Goal: Task Accomplishment & Management: Complete application form

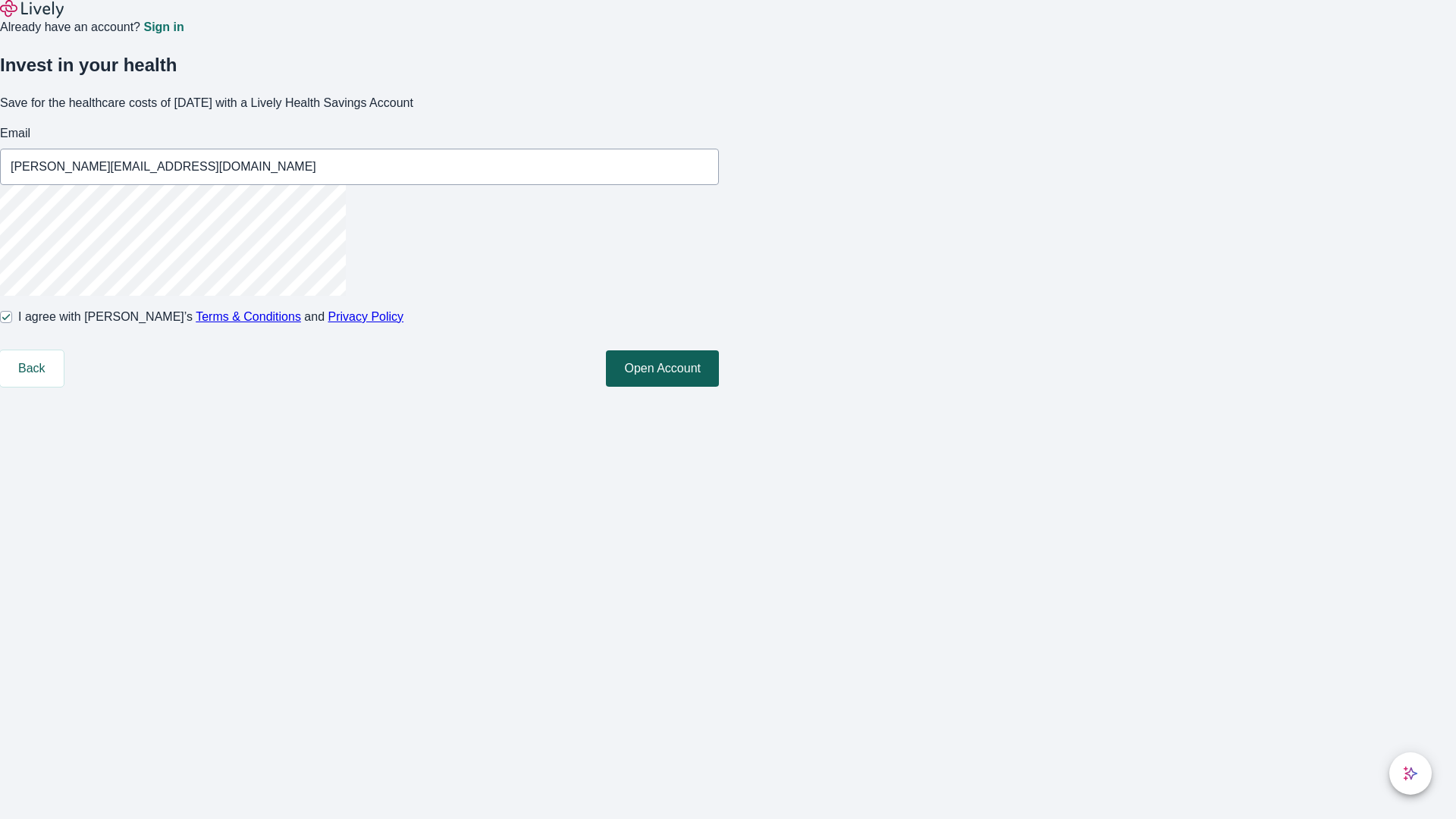
click at [718, 386] on button "Open Account" at bounding box center [662, 369] width 113 height 37
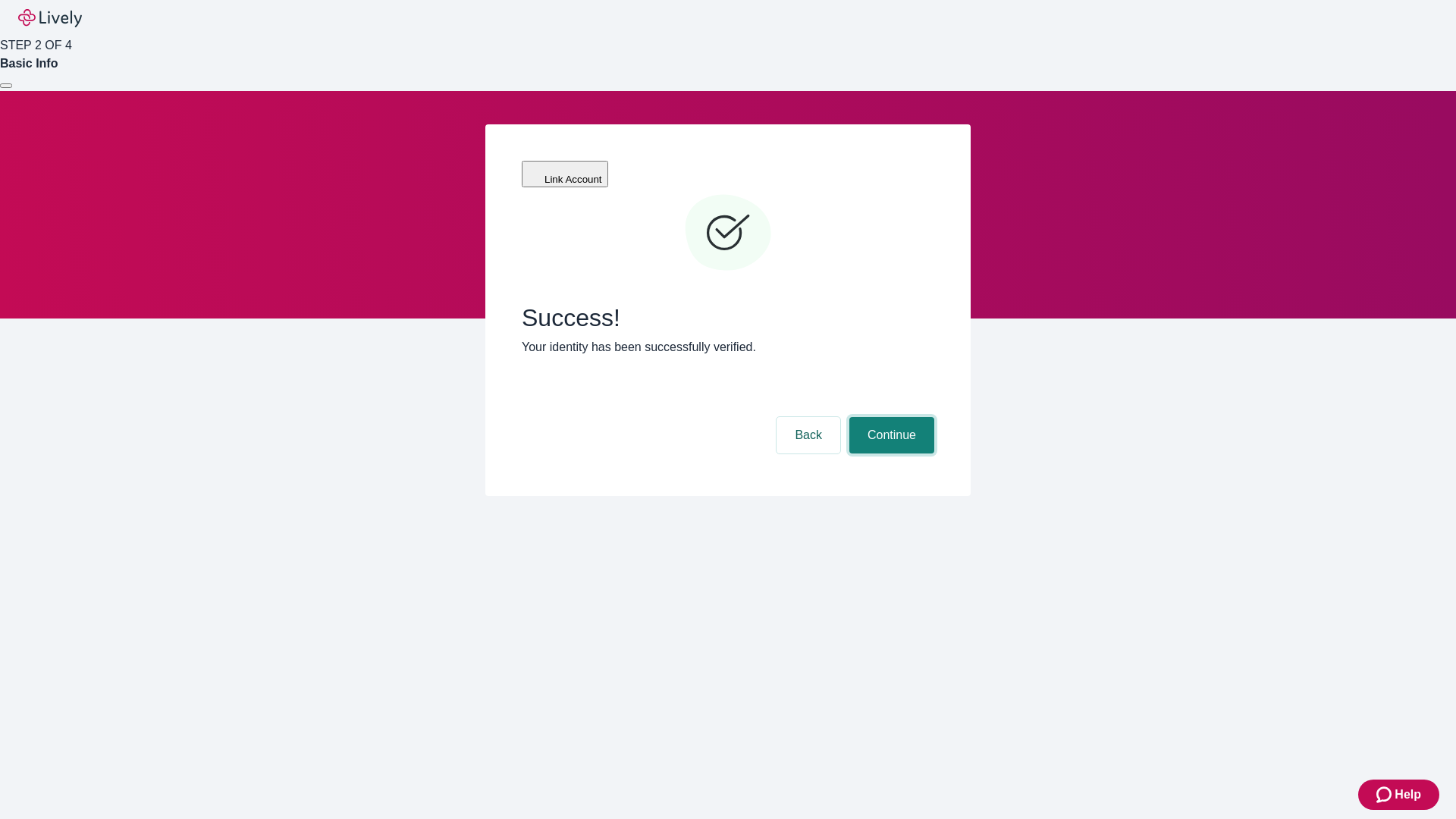
click at [890, 417] on button "Continue" at bounding box center [891, 435] width 85 height 37
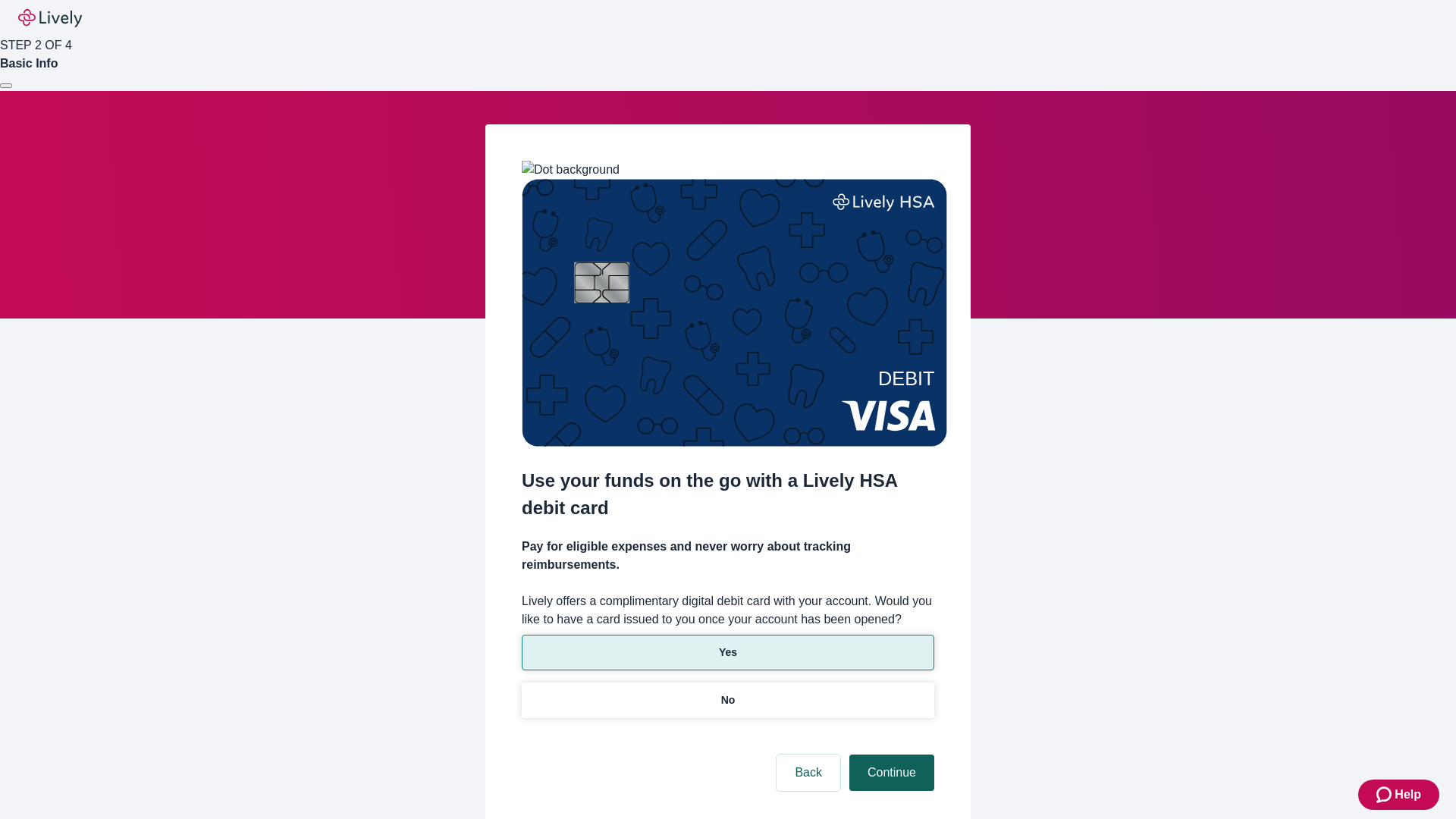
click at [727, 644] on p "Yes" at bounding box center [727, 652] width 18 height 16
click at [890, 754] on button "Continue" at bounding box center [891, 773] width 85 height 37
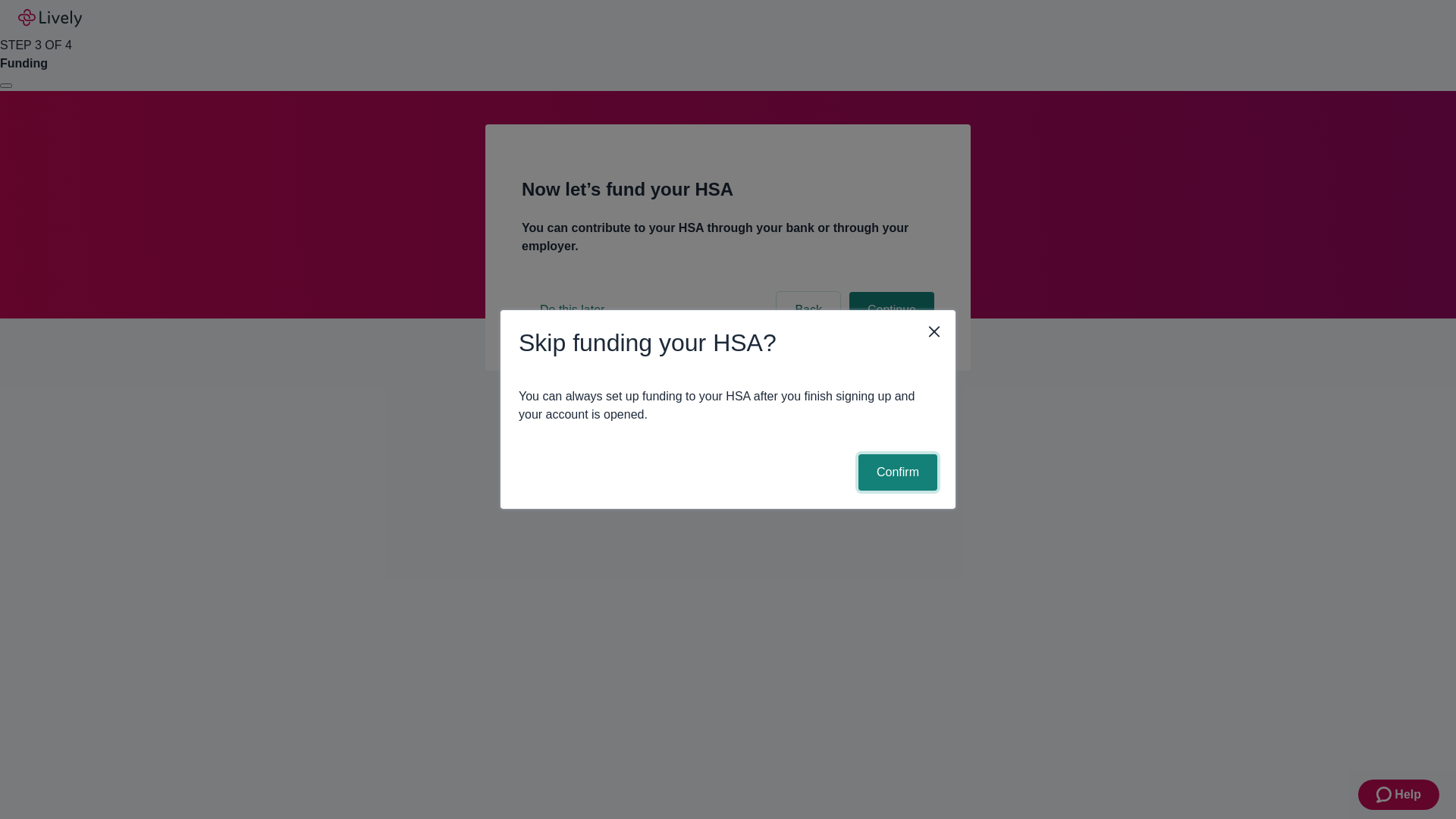
click at [895, 472] on button "Confirm" at bounding box center [898, 473] width 79 height 37
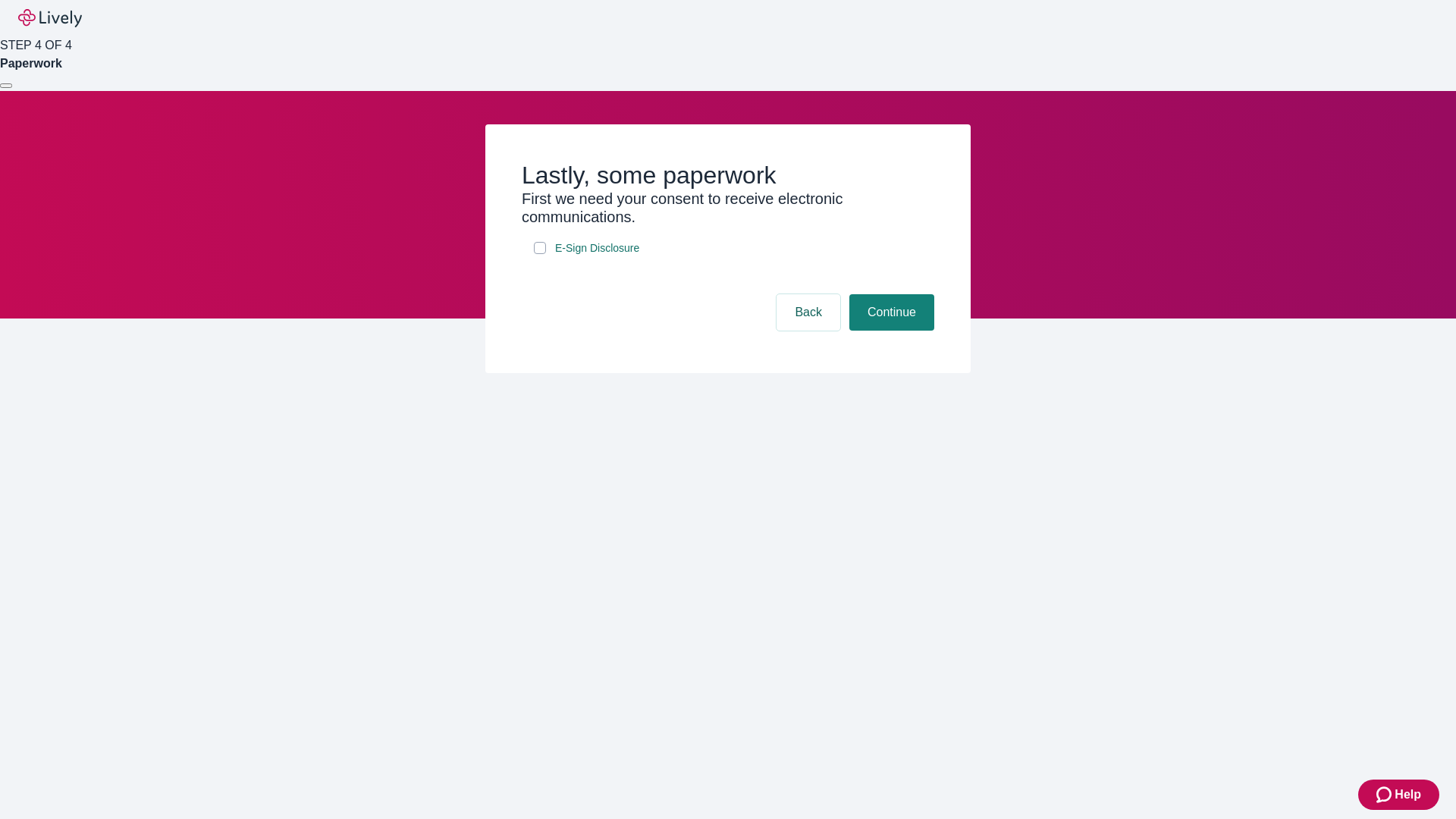
click at [540, 254] on input "E-Sign Disclosure" at bounding box center [540, 248] width 12 height 12
checkbox input "true"
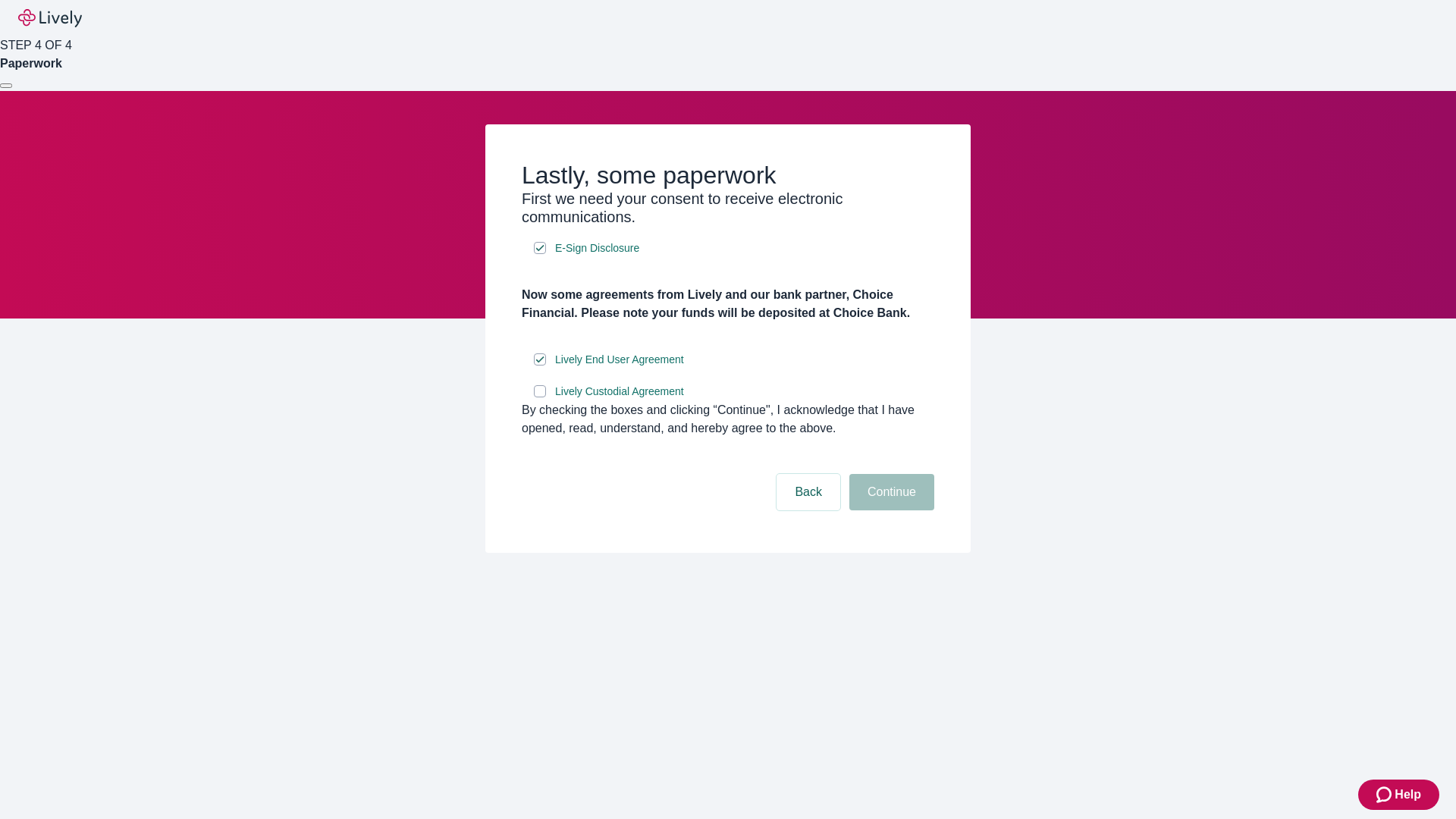
click at [540, 398] on input "Lively Custodial Agreement" at bounding box center [540, 392] width 12 height 12
checkbox input "true"
click at [890, 510] on button "Continue" at bounding box center [891, 492] width 85 height 37
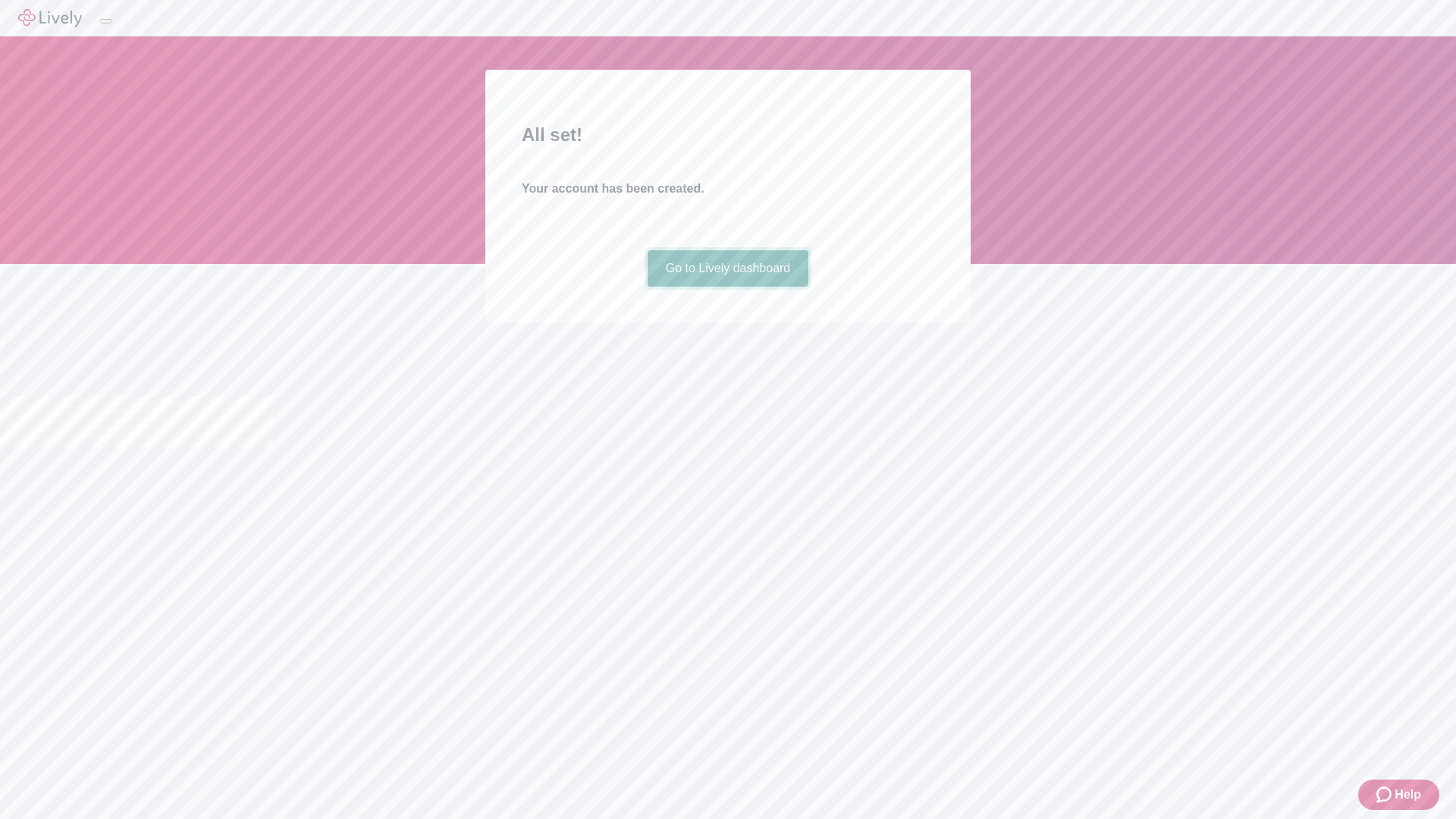
click at [727, 287] on link "Go to Lively dashboard" at bounding box center [728, 268] width 162 height 37
